Goal: Task Accomplishment & Management: Use online tool/utility

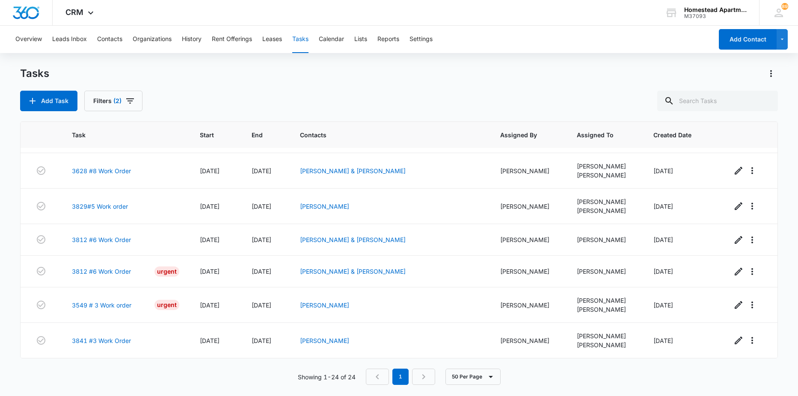
scroll to position [581, 0]
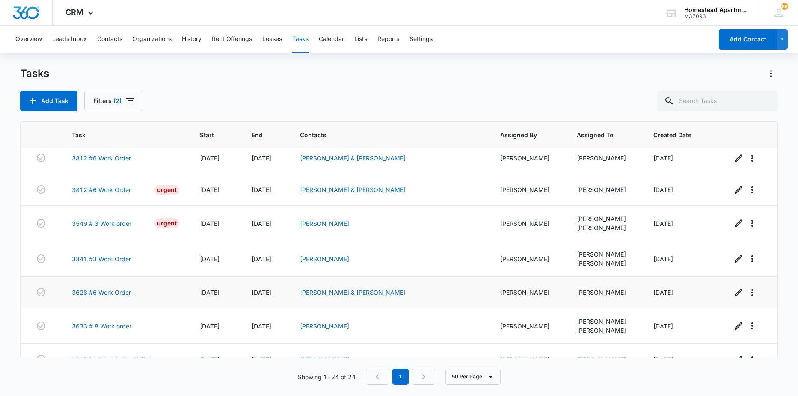
scroll to position [581, 0]
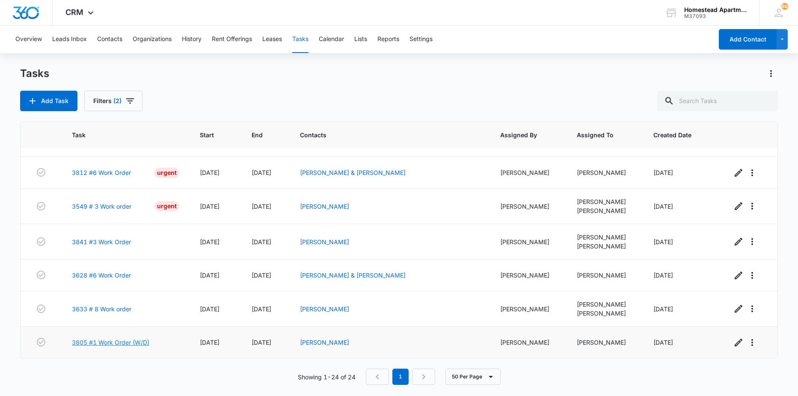
click at [122, 339] on link "3805 #1 Work Order (W/D)" at bounding box center [110, 342] width 77 height 9
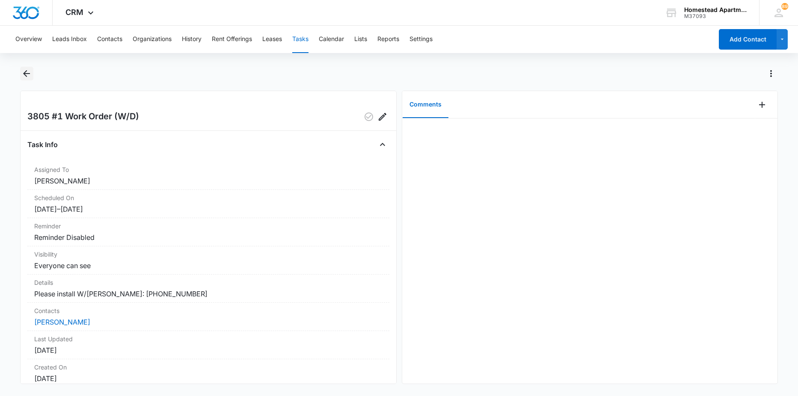
click at [31, 72] on icon "Back" at bounding box center [26, 73] width 10 height 10
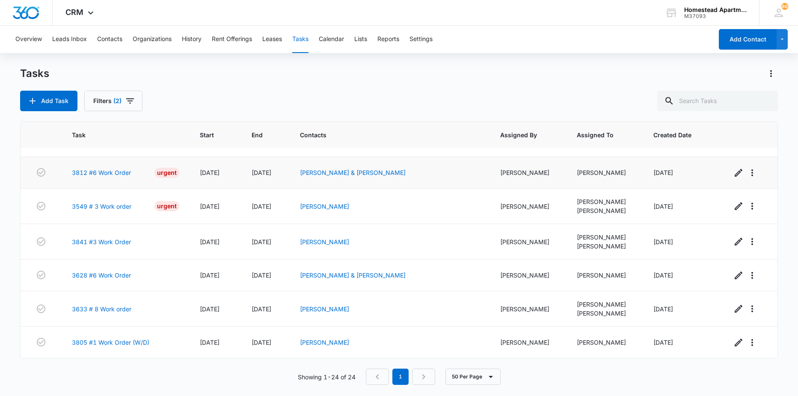
scroll to position [538, 0]
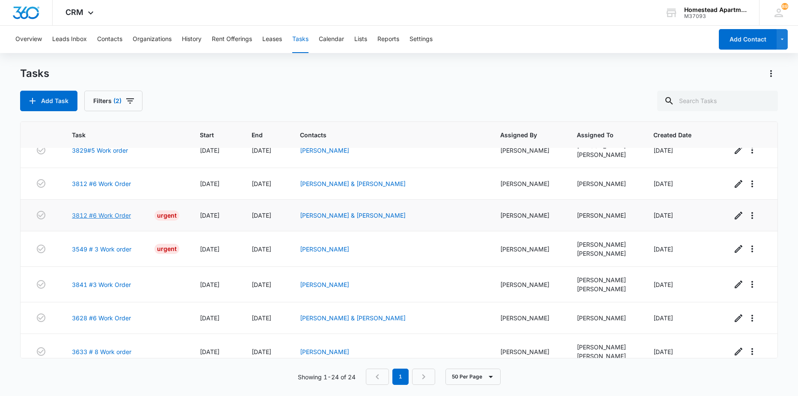
click at [113, 217] on link "3812 #6 Work Order" at bounding box center [101, 215] width 59 height 9
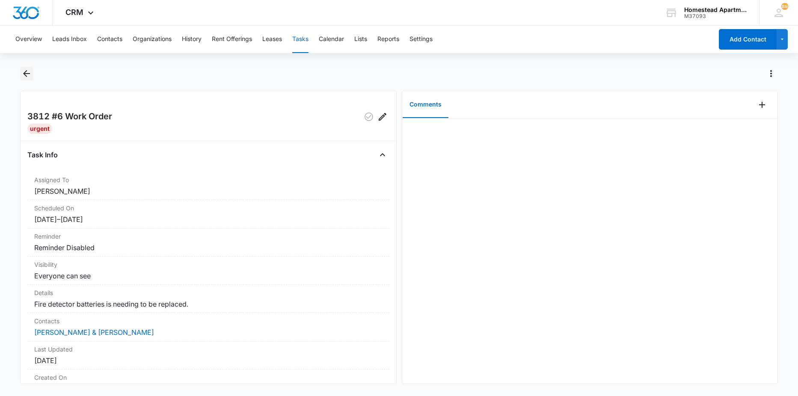
click at [24, 77] on icon "Back" at bounding box center [26, 73] width 10 height 10
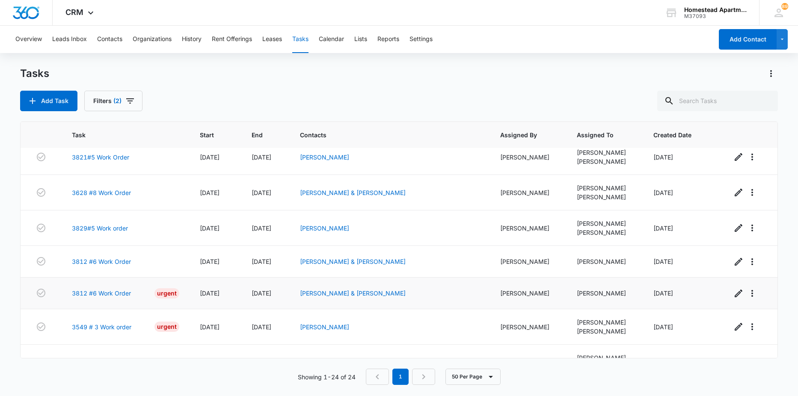
scroll to position [452, 0]
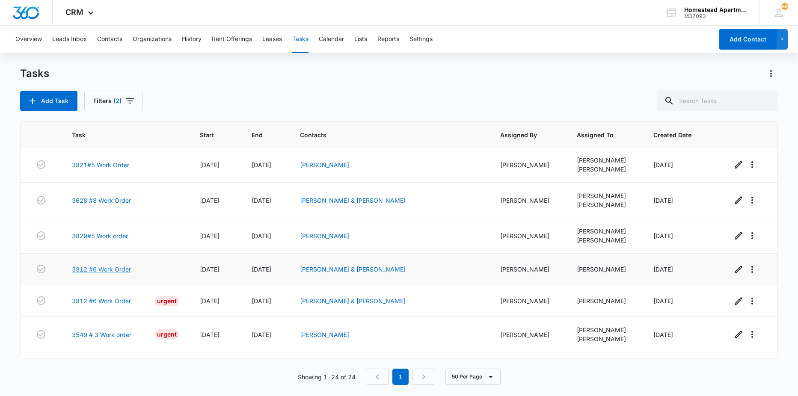
click at [93, 266] on link "3812 #6 Work Order" at bounding box center [101, 269] width 59 height 9
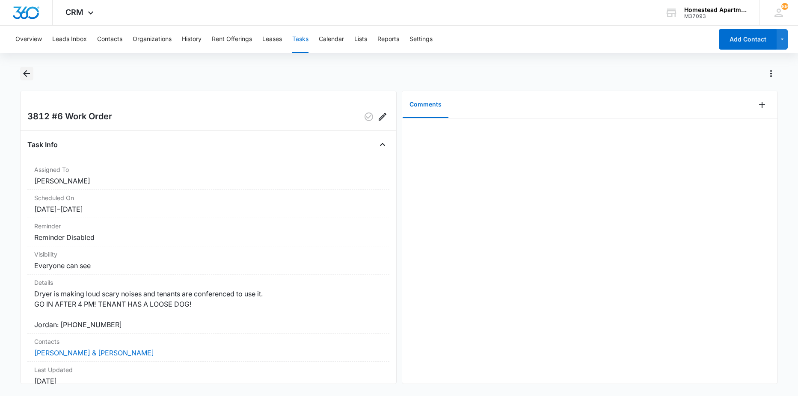
click at [27, 77] on icon "Back" at bounding box center [26, 73] width 10 height 10
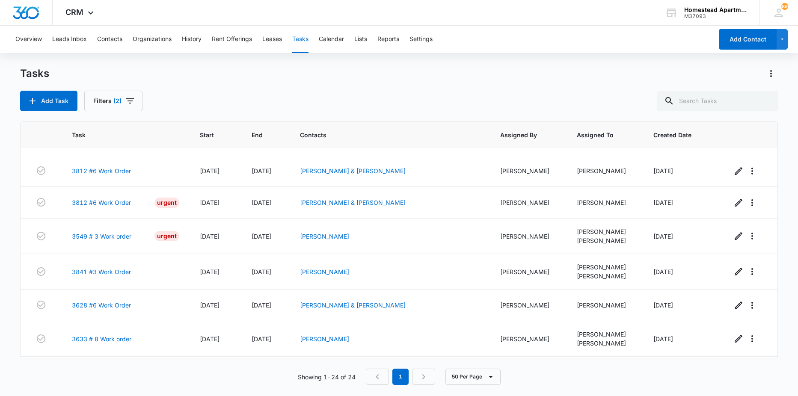
scroll to position [581, 0]
